Goal: Feedback & Contribution: Leave review/rating

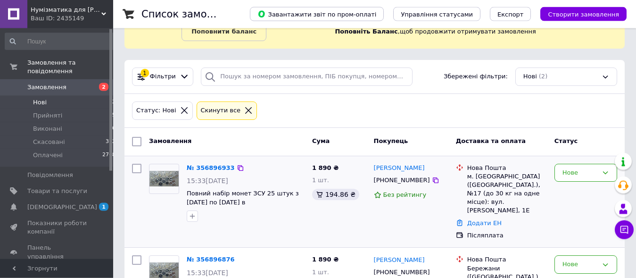
scroll to position [111, 0]
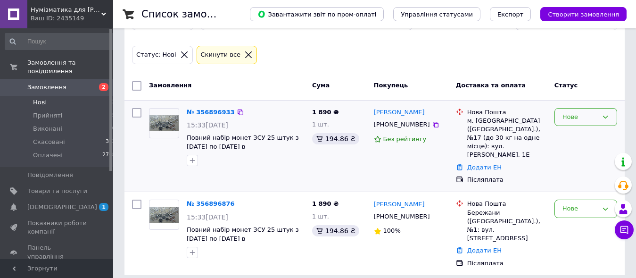
drag, startPoint x: 584, startPoint y: 108, endPoint x: 583, endPoint y: 116, distance: 7.7
click at [584, 111] on div "Нове" at bounding box center [586, 117] width 63 height 18
click at [578, 135] on li "Прийнято" at bounding box center [586, 136] width 62 height 17
click at [581, 207] on div "Нове" at bounding box center [580, 209] width 35 height 10
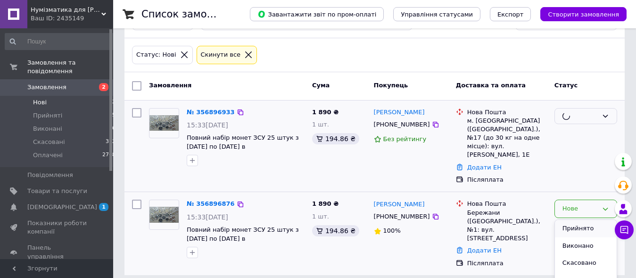
click at [574, 226] on li "Прийнято" at bounding box center [586, 228] width 62 height 17
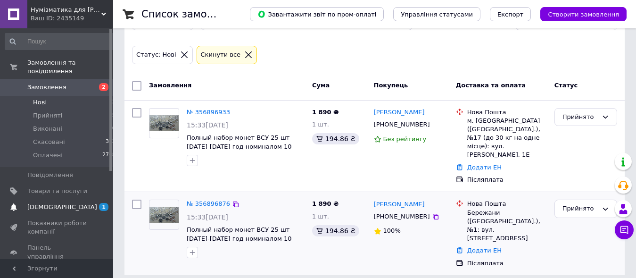
click at [56, 203] on span "[DEMOGRAPHIC_DATA]" at bounding box center [62, 207] width 70 height 8
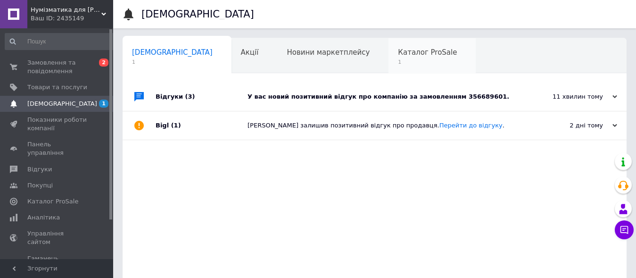
click at [398, 59] on span "1" at bounding box center [427, 61] width 59 height 7
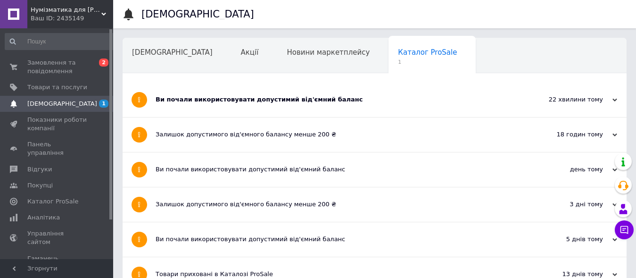
click at [283, 103] on div "Ви почали використовувати допустимий від'ємний баланс" at bounding box center [339, 99] width 367 height 8
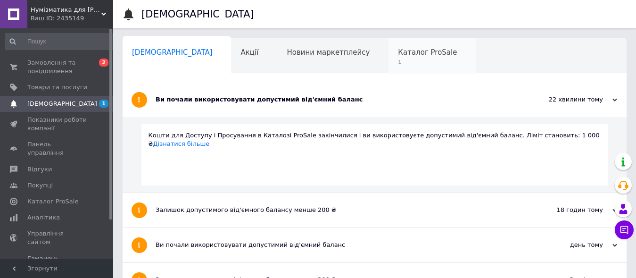
click at [389, 67] on div "Каталог ProSale 1" at bounding box center [432, 56] width 87 height 36
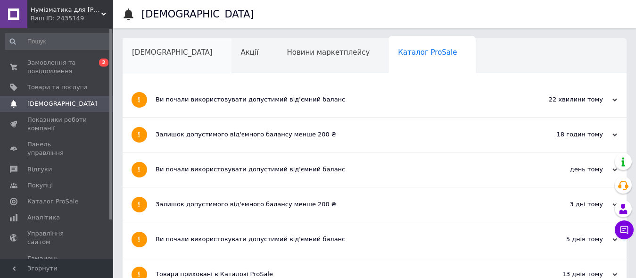
click at [142, 52] on span "[DEMOGRAPHIC_DATA]" at bounding box center [172, 52] width 81 height 8
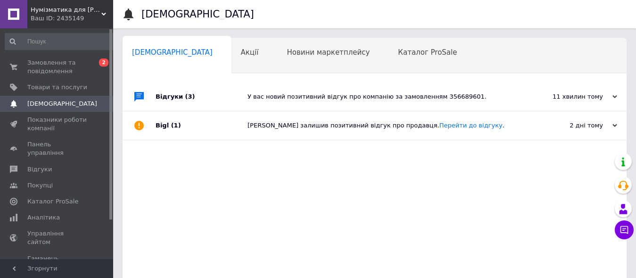
click at [348, 99] on div "У вас новий позитивний відгук про компанію за замовленням 356689601." at bounding box center [385, 96] width 275 height 8
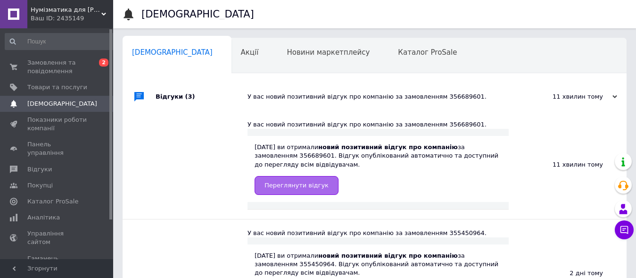
click at [303, 191] on link "Переглянути відгук" at bounding box center [297, 185] width 84 height 19
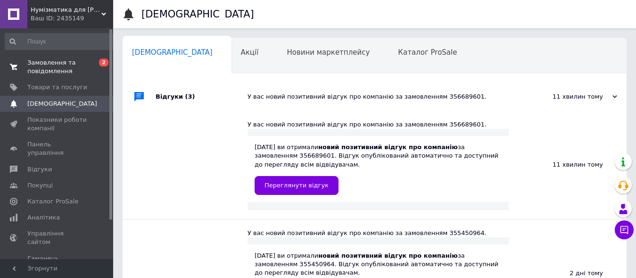
click at [42, 66] on span "Замовлення та повідомлення" at bounding box center [57, 66] width 60 height 17
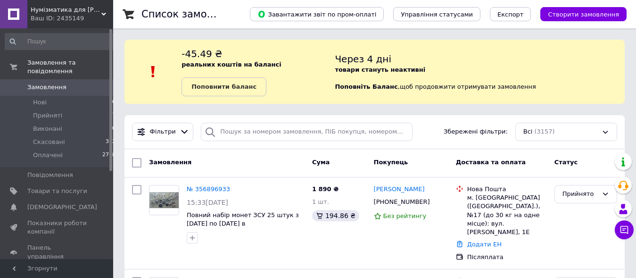
drag, startPoint x: 37, startPoint y: 199, endPoint x: 43, endPoint y: 198, distance: 6.3
click at [37, 203] on span "[DEMOGRAPHIC_DATA]" at bounding box center [62, 207] width 70 height 8
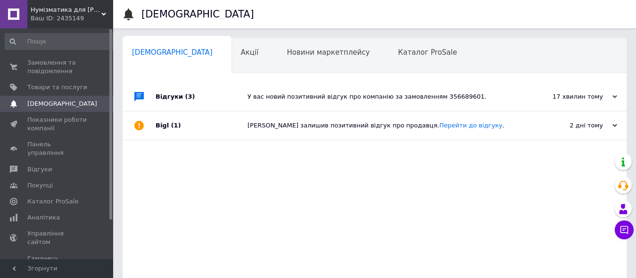
click at [437, 97] on div "У вас новий позитивний відгук про компанію за замовленням 356689601." at bounding box center [385, 96] width 275 height 8
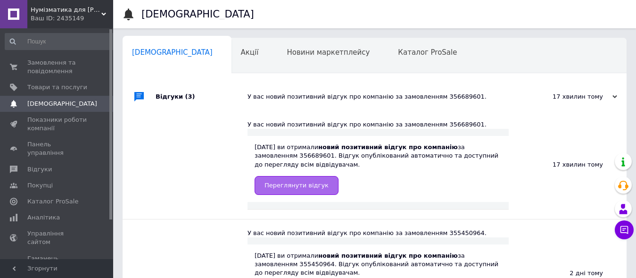
click at [319, 185] on link "Переглянути відгук" at bounding box center [297, 185] width 84 height 19
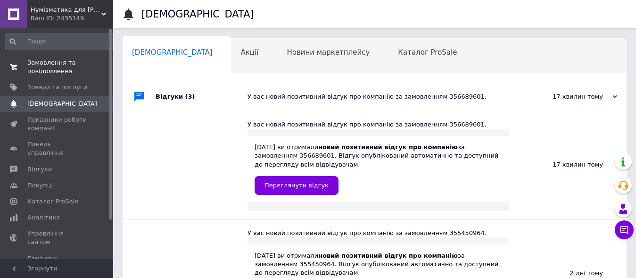
click at [31, 64] on span "Замовлення та повідомлення" at bounding box center [57, 66] width 60 height 17
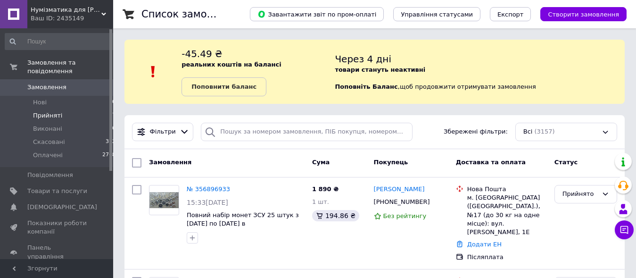
click at [46, 111] on span "Прийняті" at bounding box center [47, 115] width 29 height 8
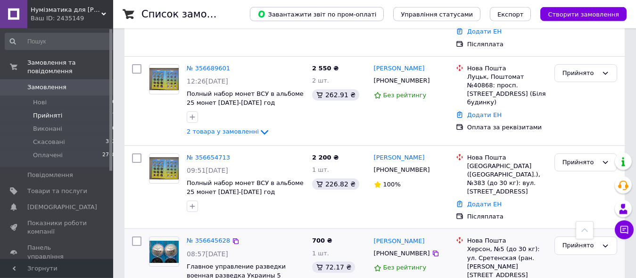
scroll to position [722, 0]
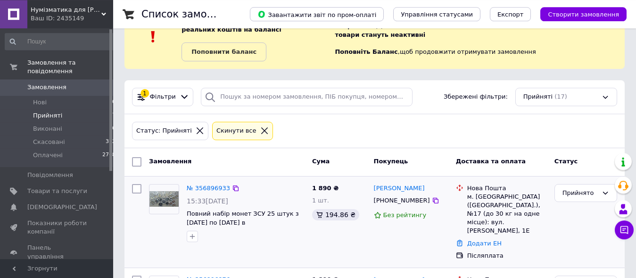
scroll to position [96, 0]
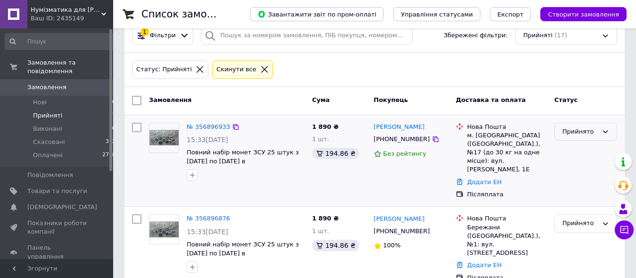
click at [576, 135] on div "Прийнято" at bounding box center [580, 132] width 35 height 10
click at [203, 127] on link "№ 356896933" at bounding box center [208, 126] width 43 height 7
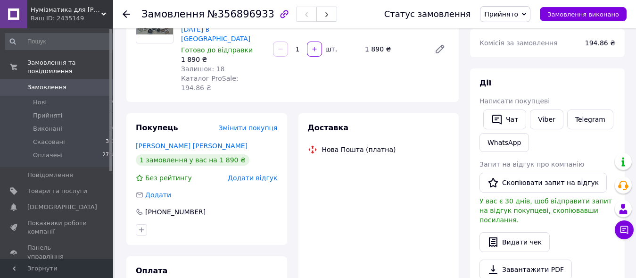
scroll to position [192, 0]
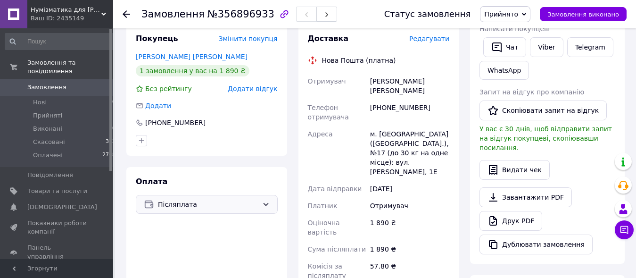
click at [233, 199] on span "Післяплата" at bounding box center [208, 204] width 100 height 10
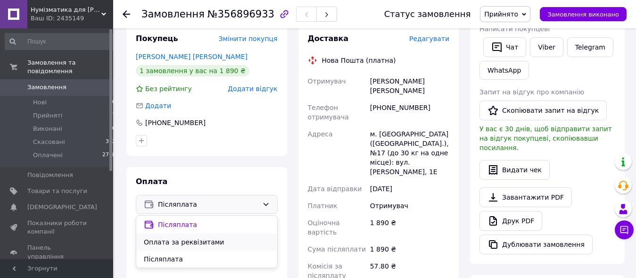
click at [174, 237] on span "Оплата за реквізитами" at bounding box center [207, 241] width 126 height 9
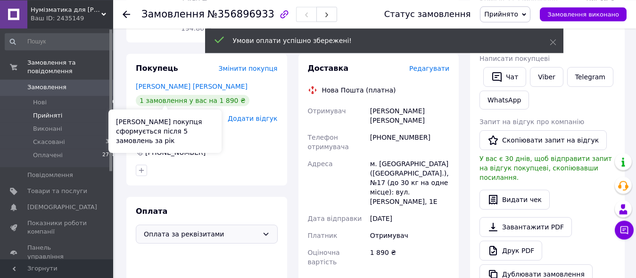
scroll to position [48, 0]
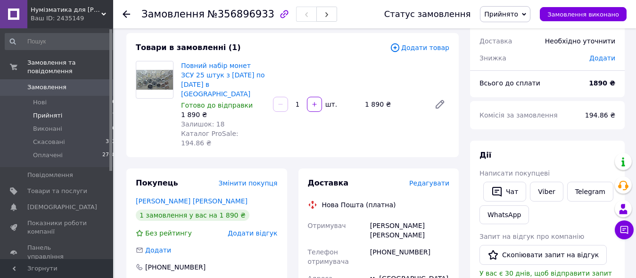
click at [51, 111] on span "Прийняті" at bounding box center [47, 115] width 29 height 8
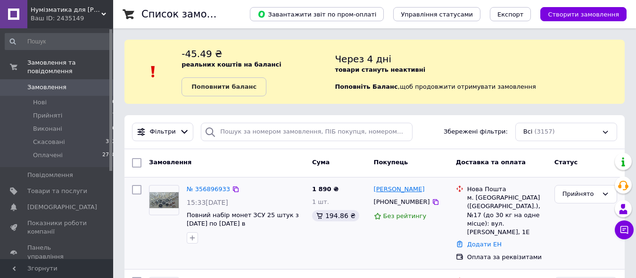
click at [411, 190] on link "Світлана Буханцеваа" at bounding box center [399, 189] width 51 height 9
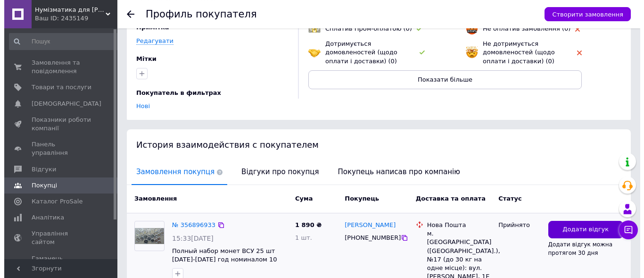
scroll to position [162, 0]
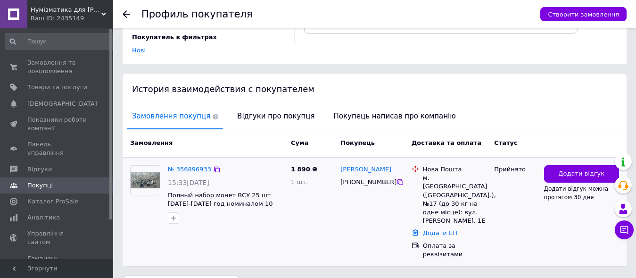
click at [563, 161] on div "Додати відгук Додати відгук можна протягом 30 дня" at bounding box center [582, 211] width 83 height 101
click at [563, 169] on span "Додати відгук" at bounding box center [581, 173] width 46 height 9
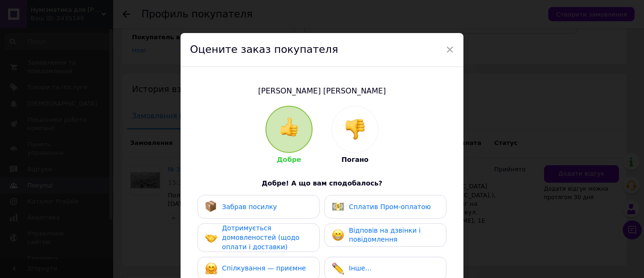
drag, startPoint x: 230, startPoint y: 206, endPoint x: 238, endPoint y: 234, distance: 29.5
click at [231, 208] on span "Забрав посилку" at bounding box center [249, 207] width 55 height 8
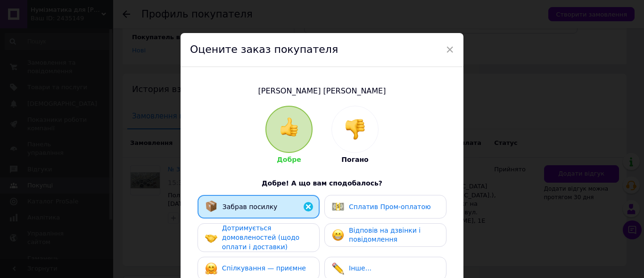
click at [239, 235] on span "Дотримується домовленостей (щодо оплати і доставки)" at bounding box center [260, 237] width 77 height 26
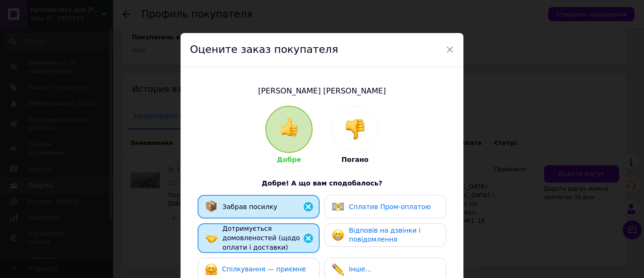
click at [247, 269] on span "Спілкування — приємне" at bounding box center [264, 269] width 84 height 8
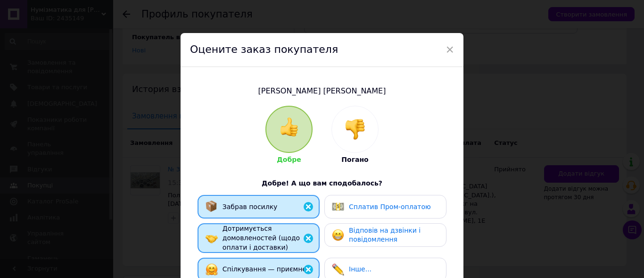
click at [374, 233] on span "Відповів на дзвінки і повідомлення" at bounding box center [385, 234] width 72 height 17
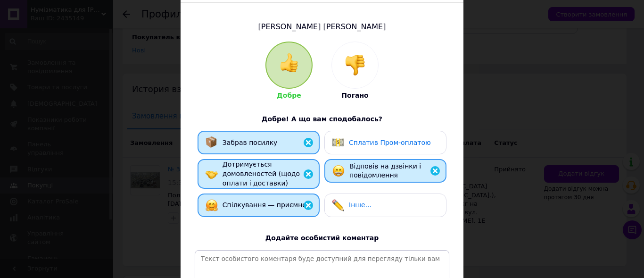
scroll to position [108, 0]
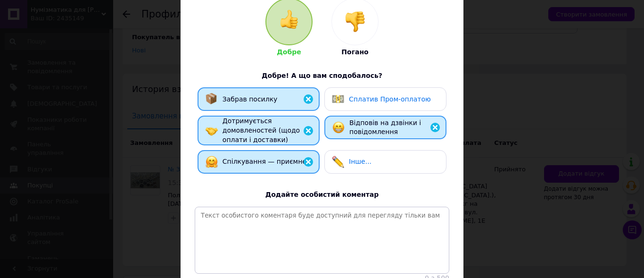
click at [256, 101] on span "Забрав посилку" at bounding box center [250, 99] width 55 height 8
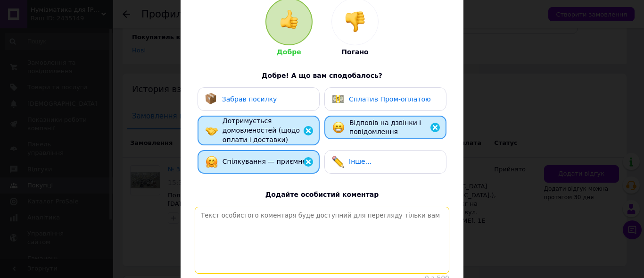
click at [275, 214] on textarea at bounding box center [322, 240] width 255 height 67
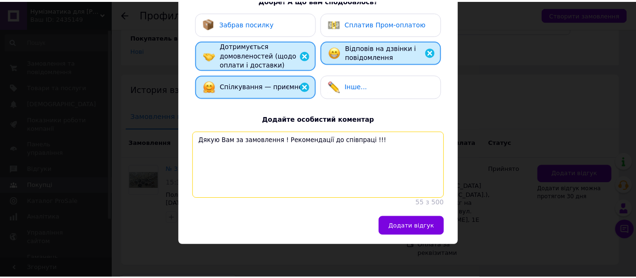
scroll to position [206, 0]
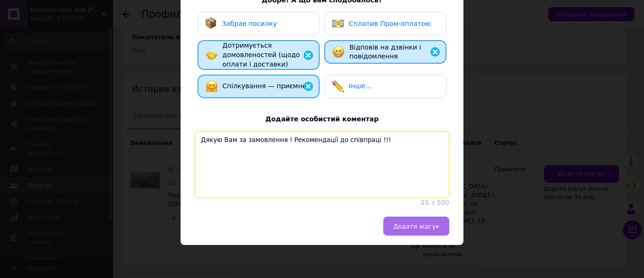
type textarea "Дякую Вам за замовлення ! Рекомендації до співпраці !!!"
click at [408, 225] on span "Додати відгук" at bounding box center [416, 226] width 46 height 7
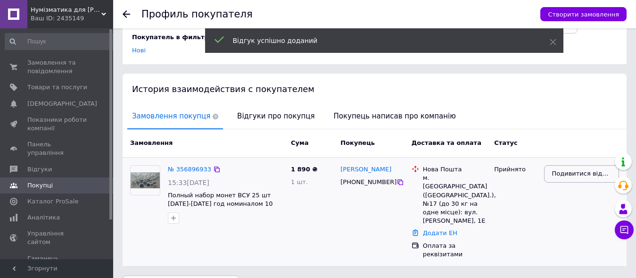
click at [576, 169] on span "Подивитися відгук" at bounding box center [581, 173] width 59 height 9
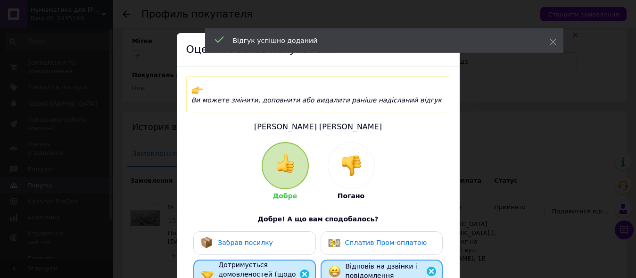
scroll to position [66, 0]
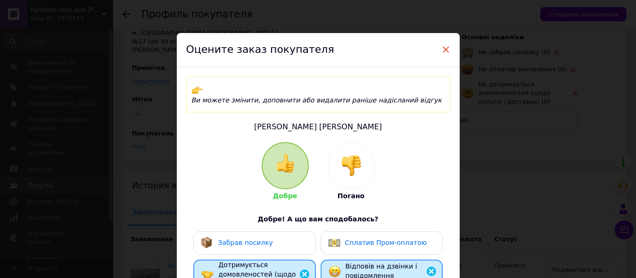
click at [442, 49] on span "×" at bounding box center [446, 50] width 8 height 16
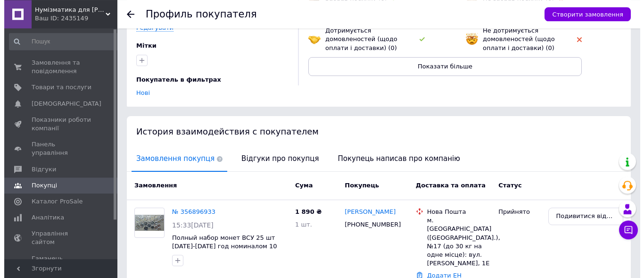
scroll to position [162, 0]
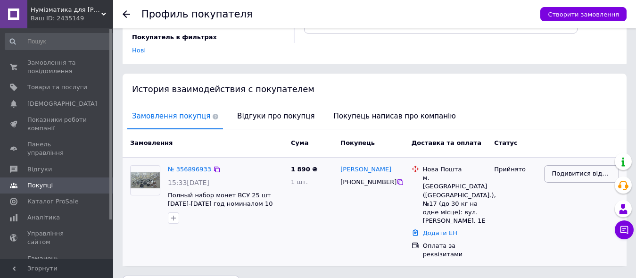
click at [568, 169] on span "Подивитися відгук" at bounding box center [581, 173] width 59 height 9
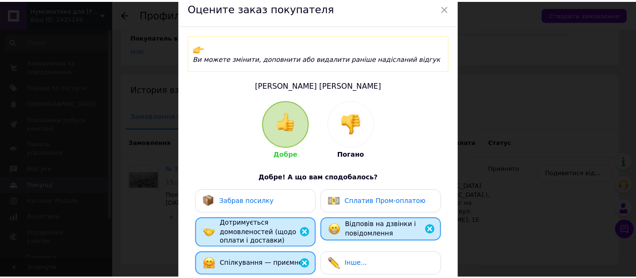
scroll to position [0, 0]
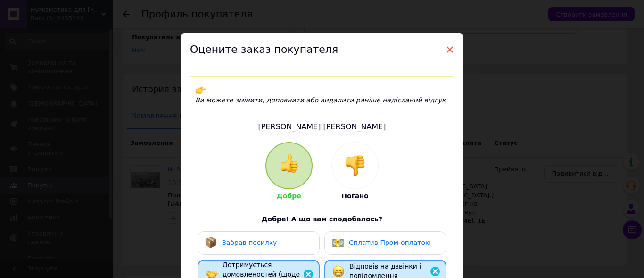
click at [448, 50] on span "×" at bounding box center [450, 50] width 8 height 16
